Goal: Task Accomplishment & Management: Manage account settings

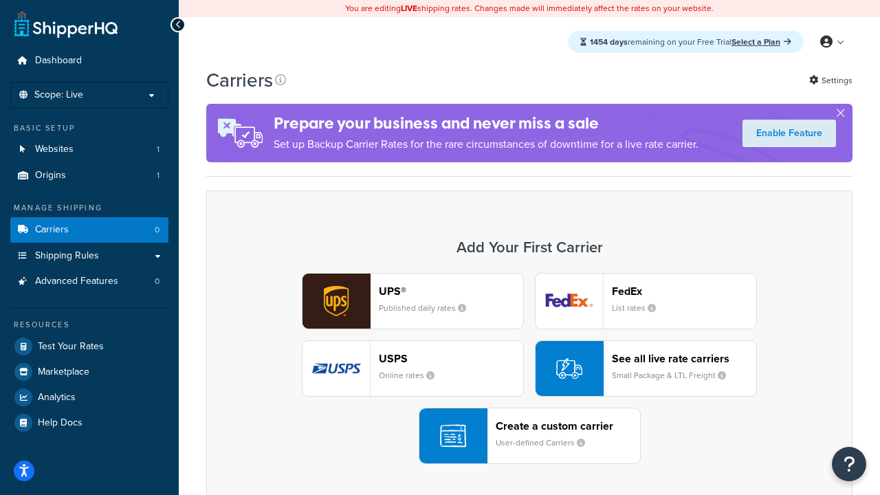
click at [529, 368] on div "UPS® Published daily rates FedEx List rates USPS Online rates See all live rate…" at bounding box center [529, 368] width 617 height 191
click at [684, 291] on header "FedEx" at bounding box center [684, 291] width 144 height 13
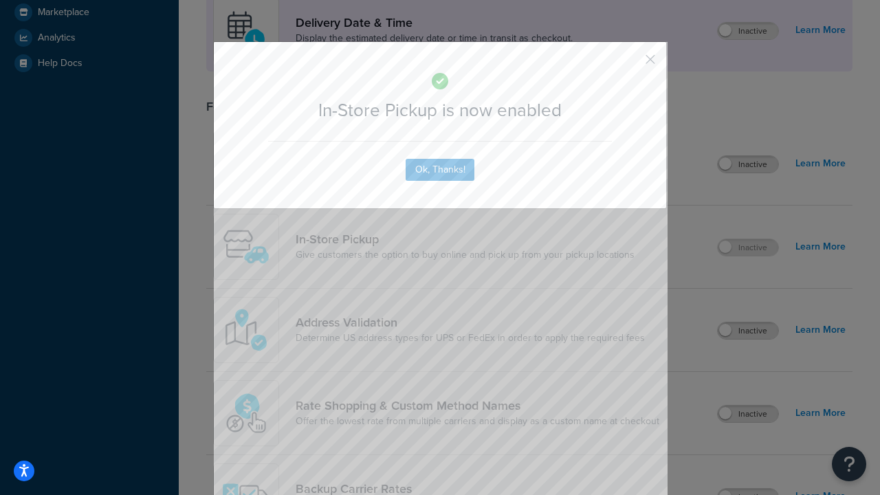
scroll to position [386, 0]
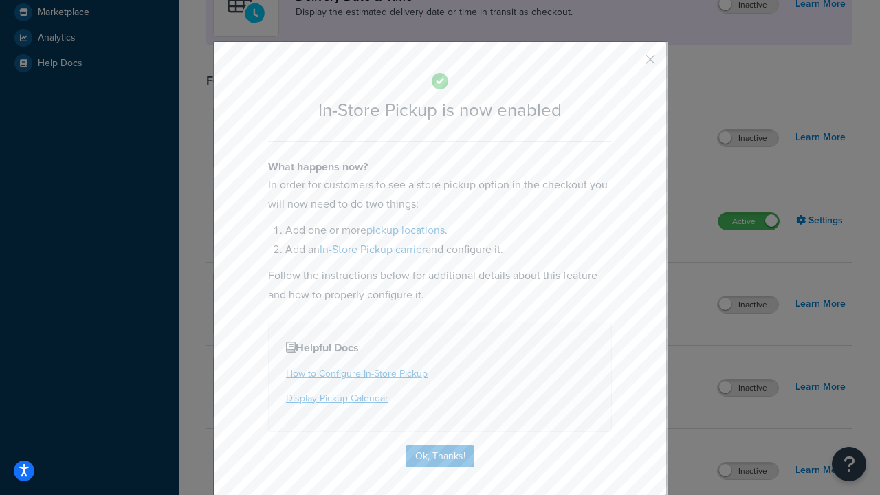
click at [629, 64] on button "button" at bounding box center [629, 64] width 3 height 3
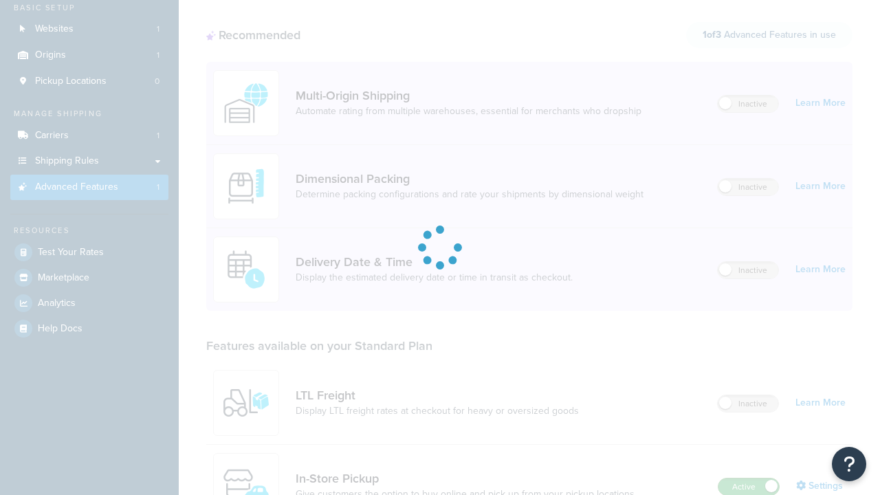
click at [748, 478] on label "Active" at bounding box center [748, 486] width 60 height 16
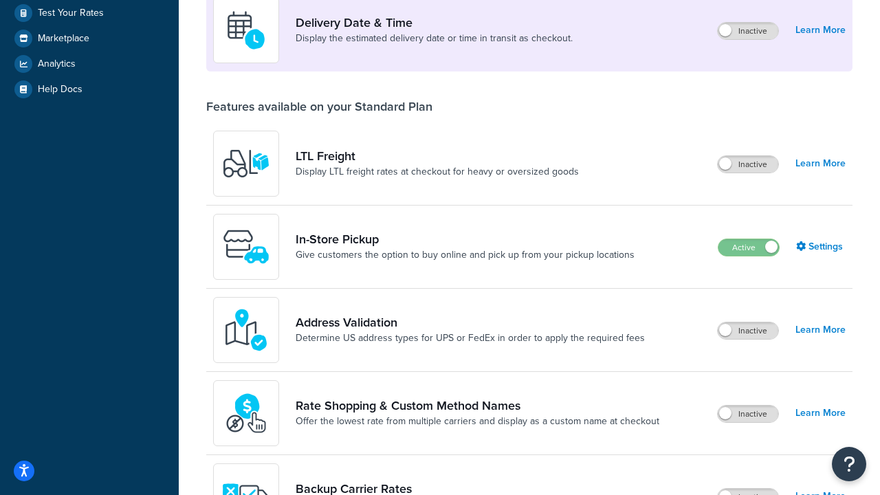
scroll to position [333, 0]
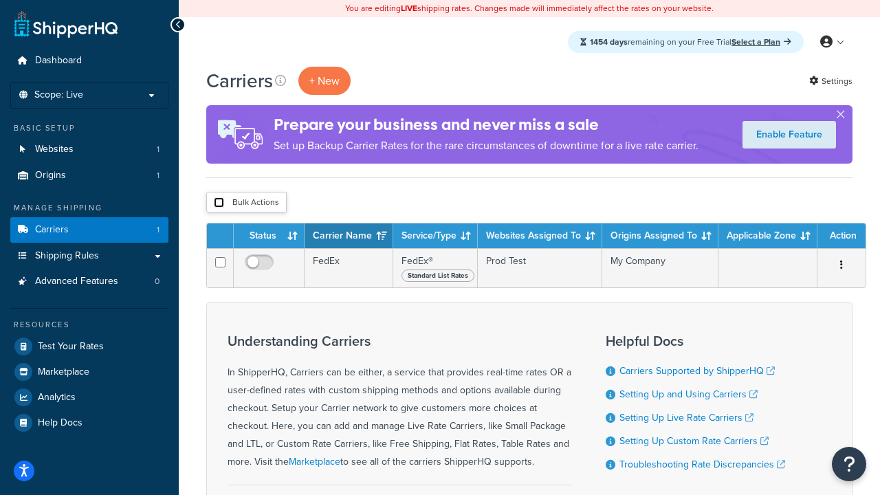
click at [219, 203] on input "checkbox" at bounding box center [219, 202] width 10 height 10
checkbox input "true"
click at [0, 0] on button "Delete" at bounding box center [0, 0] width 0 height 0
